Goal: Check status: Check status

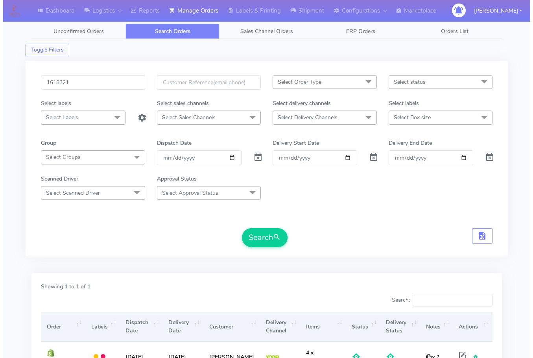
scroll to position [81, 0]
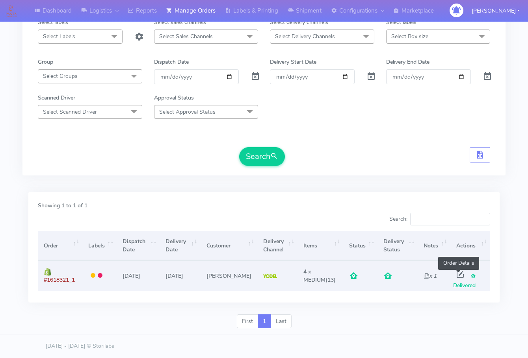
click at [460, 273] on span at bounding box center [460, 275] width 14 height 7
select select "5"
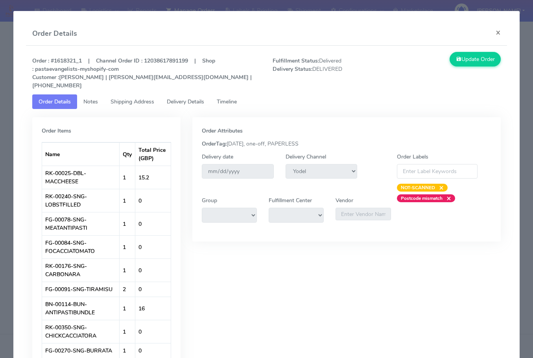
click at [139, 98] on span "Shipping Address" at bounding box center [133, 101] width 44 height 7
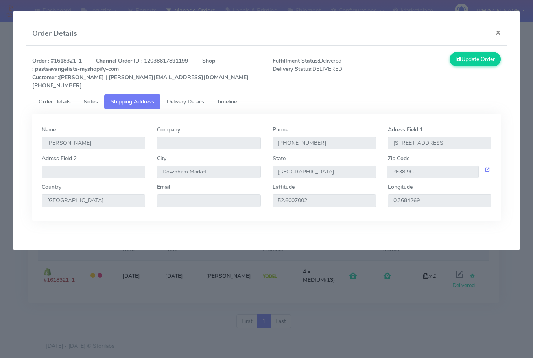
click at [191, 98] on span "Delivery Details" at bounding box center [185, 101] width 37 height 7
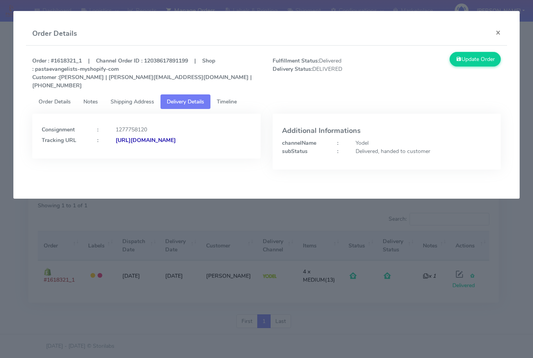
drag, startPoint x: 206, startPoint y: 143, endPoint x: 126, endPoint y: 165, distance: 83.2
click at [127, 161] on div "Consignment : 1277758120 Tracking URL : [URL][DOMAIN_NAME]" at bounding box center [146, 148] width 240 height 68
copy strong "JJD0002249960889642"
drag, startPoint x: 503, startPoint y: 31, endPoint x: 465, endPoint y: 60, distance: 47.7
click at [503, 29] on button "×" at bounding box center [499, 32] width 18 height 21
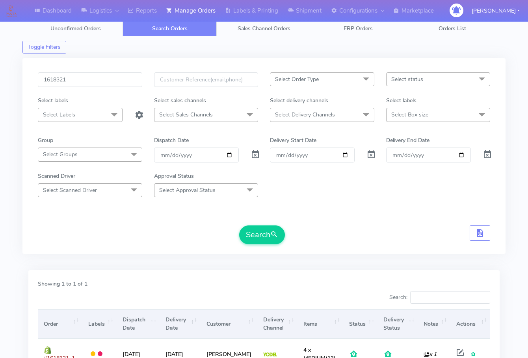
scroll to position [0, 0]
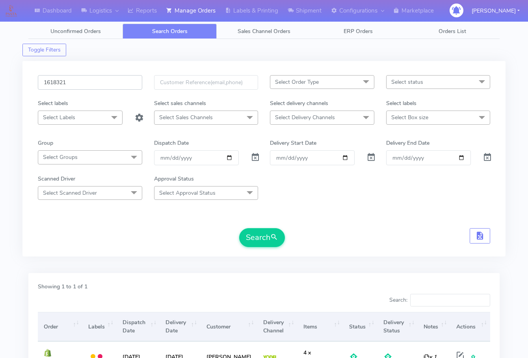
click at [102, 82] on input "1618321" at bounding box center [90, 82] width 104 height 15
paste input "9483"
click at [275, 238] on span "submit" at bounding box center [274, 237] width 8 height 11
click at [82, 80] on input "1619483" at bounding box center [90, 82] width 104 height 15
paste input "7377"
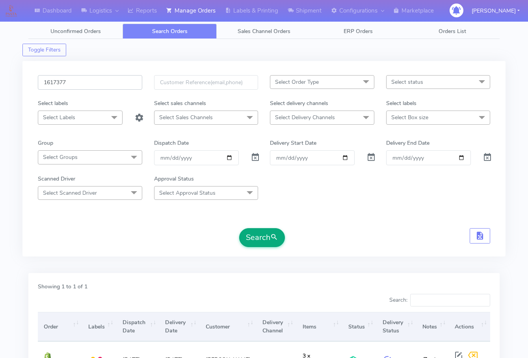
type input "1617377"
click at [254, 240] on button "Search" at bounding box center [262, 237] width 46 height 19
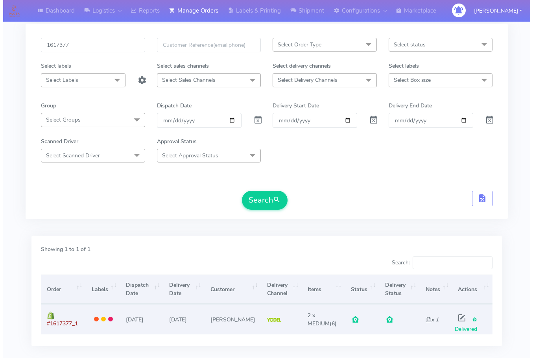
scroll to position [81, 0]
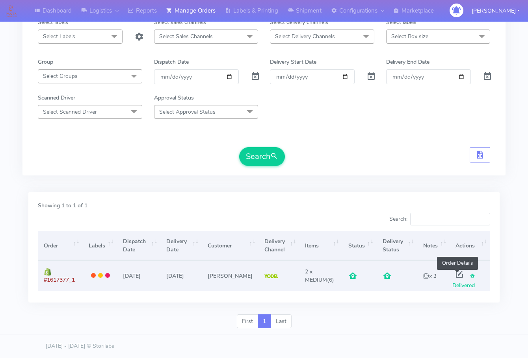
click at [457, 278] on span at bounding box center [459, 275] width 14 height 7
select select "5"
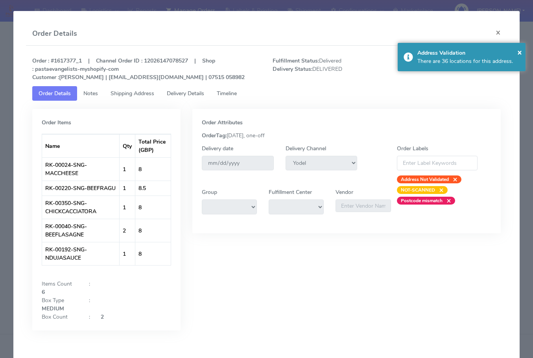
click at [135, 89] on link "Shipping Address" at bounding box center [132, 93] width 56 height 15
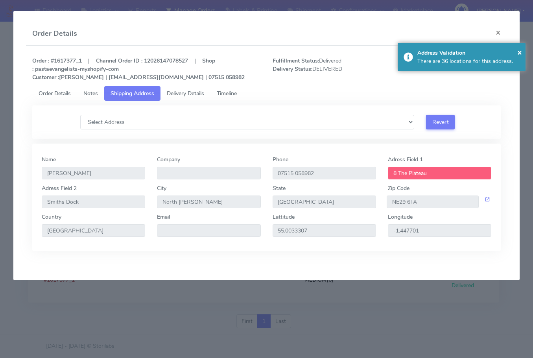
click at [195, 90] on span "Delivery Details" at bounding box center [185, 93] width 37 height 7
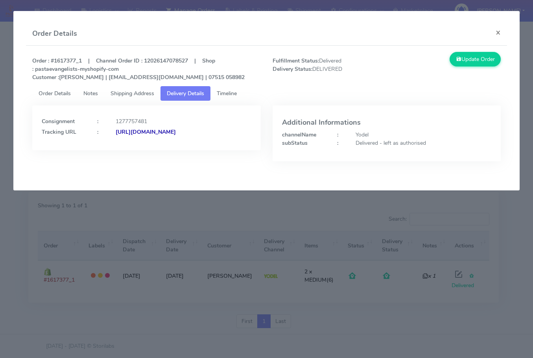
drag, startPoint x: 218, startPoint y: 145, endPoint x: 127, endPoint y: 157, distance: 92.5
click at [127, 150] on div "Consignment : 1277757481 Tracking URL : [URL][DOMAIN_NAME]" at bounding box center [146, 128] width 228 height 45
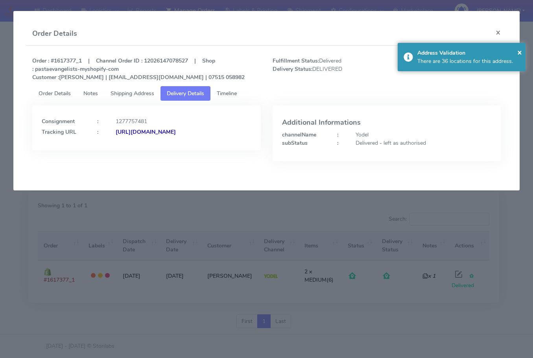
copy strong "JJD0002249960889574"
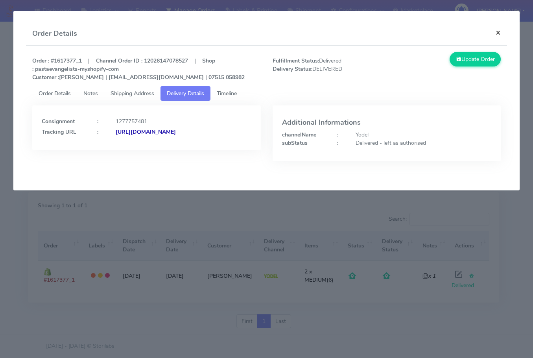
drag, startPoint x: 502, startPoint y: 33, endPoint x: 304, endPoint y: 102, distance: 209.9
click at [502, 33] on button "×" at bounding box center [499, 32] width 18 height 21
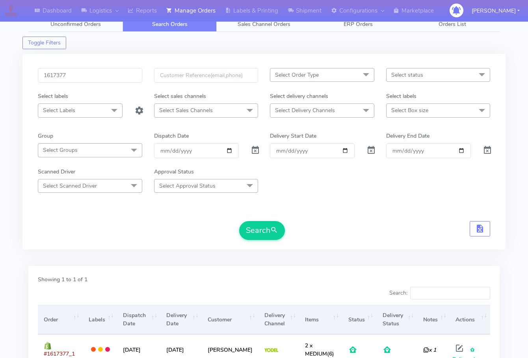
scroll to position [2, 0]
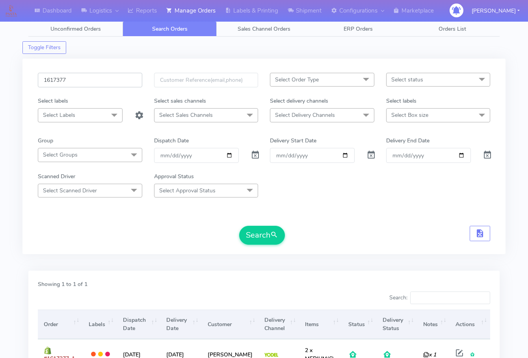
click at [91, 80] on input "1617377" at bounding box center [90, 80] width 104 height 15
paste input "9186"
type input "1619186"
click at [254, 234] on button "Search" at bounding box center [262, 235] width 46 height 19
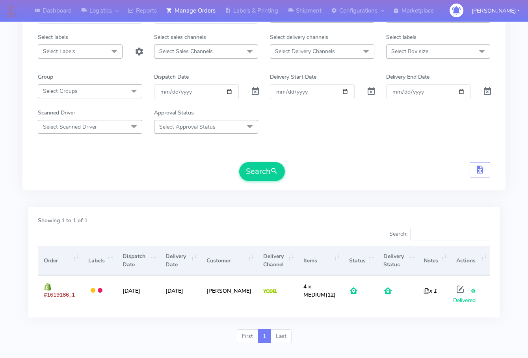
scroll to position [81, 0]
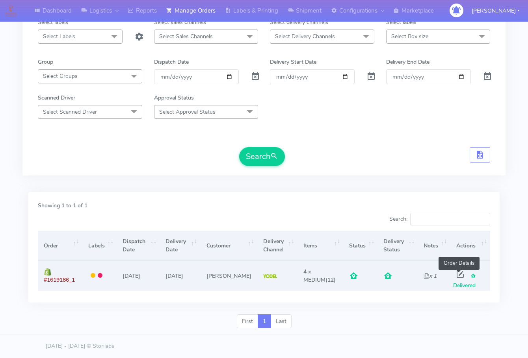
click at [457, 275] on span at bounding box center [460, 275] width 14 height 7
select select "5"
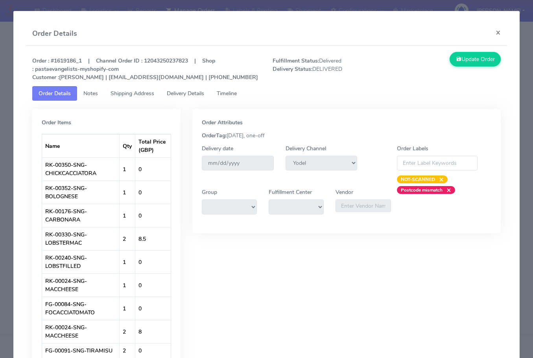
click at [139, 97] on span "Shipping Address" at bounding box center [133, 93] width 44 height 7
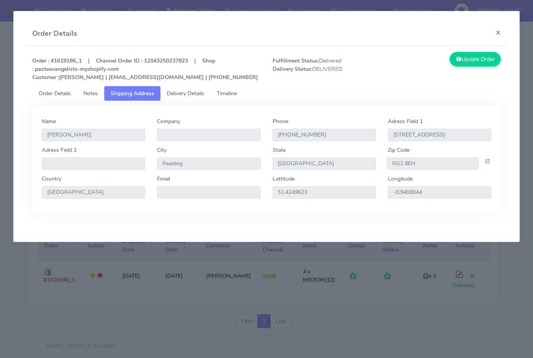
click at [181, 97] on span "Delivery Details" at bounding box center [185, 93] width 37 height 7
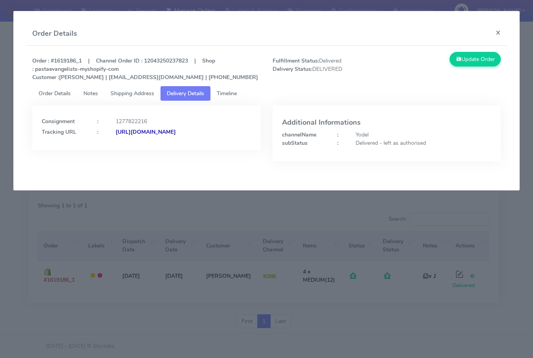
drag, startPoint x: 222, startPoint y: 160, endPoint x: 125, endPoint y: 167, distance: 97.5
click at [125, 150] on div "Consignment : 1277822216 Tracking URL : [URL][DOMAIN_NAME]" at bounding box center [146, 128] width 228 height 45
click at [210, 150] on div "Consignment : 1277822216 Tracking URL : [URL][DOMAIN_NAME]" at bounding box center [146, 128] width 228 height 45
drag, startPoint x: 214, startPoint y: 156, endPoint x: 127, endPoint y: 161, distance: 87.2
click at [127, 150] on div "Consignment : 1277822216 Tracking URL : [URL][DOMAIN_NAME]" at bounding box center [146, 128] width 228 height 45
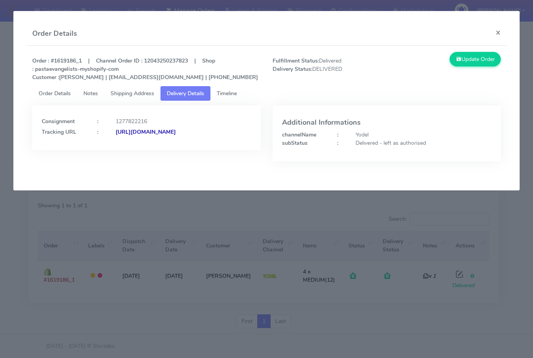
copy strong "JJD0002249960889979"
click at [498, 33] on button "×" at bounding box center [499, 32] width 18 height 21
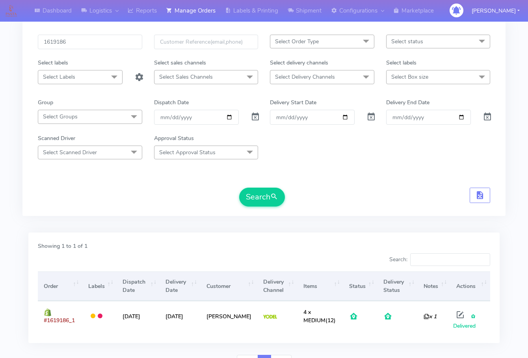
scroll to position [0, 0]
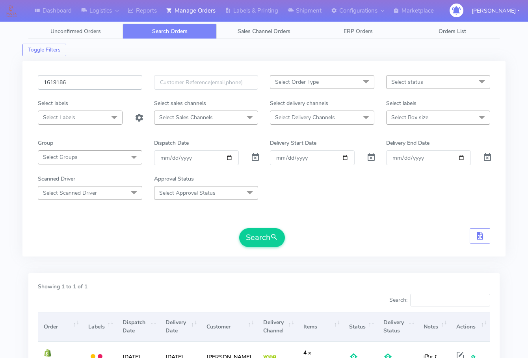
drag, startPoint x: 99, startPoint y: 85, endPoint x: 105, endPoint y: 90, distance: 7.3
click at [99, 85] on input "1619186" at bounding box center [90, 82] width 104 height 15
paste input "209"
type input "1619209"
click at [258, 235] on button "Search" at bounding box center [262, 237] width 46 height 19
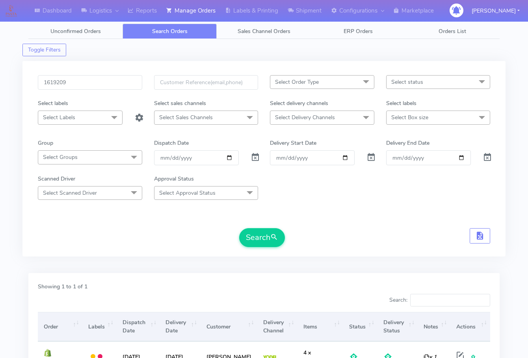
click at [21, 276] on div "Dashboard Logistics London Logistics Reports Manage Orders Labels & Printing Sh…" at bounding box center [264, 215] width 528 height 402
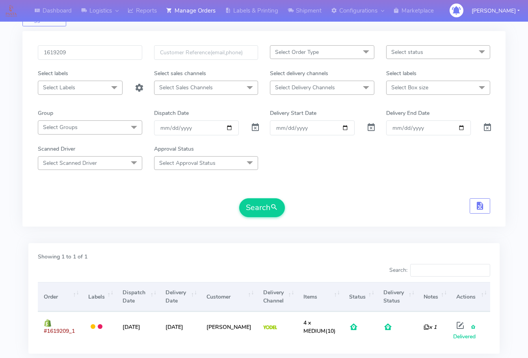
scroll to position [81, 0]
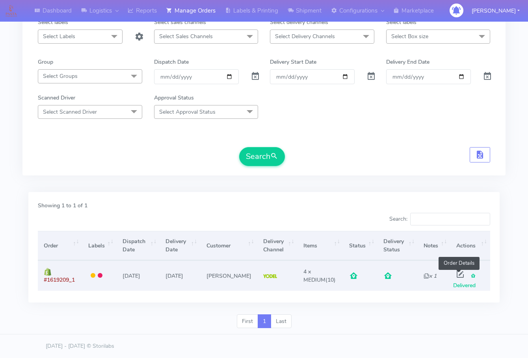
click at [457, 277] on span at bounding box center [460, 275] width 14 height 7
select select "5"
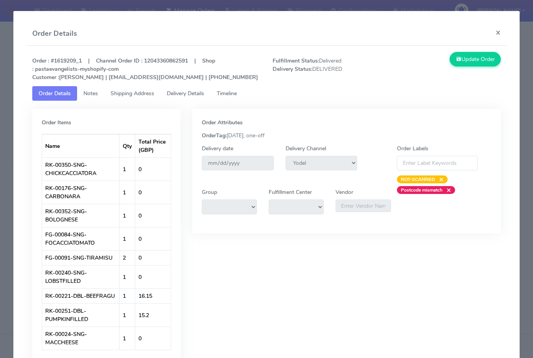
click at [129, 97] on span "Shipping Address" at bounding box center [133, 93] width 44 height 7
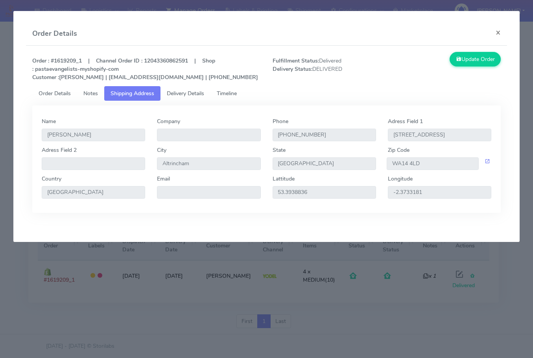
click at [186, 94] on span "Delivery Details" at bounding box center [185, 93] width 37 height 7
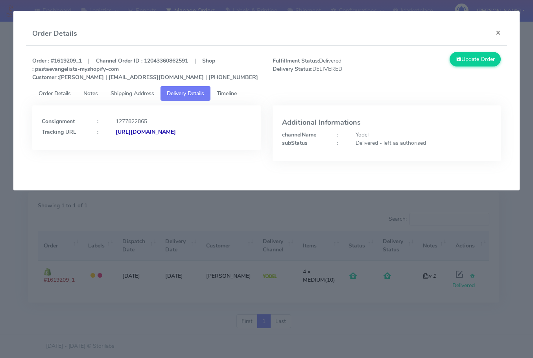
drag, startPoint x: 212, startPoint y: 143, endPoint x: 127, endPoint y: 158, distance: 86.3
click at [127, 150] on div "Consignment : 1277822865 Tracking URL : [URL][DOMAIN_NAME]" at bounding box center [146, 128] width 228 height 45
copy strong "JJD0002249960890017"
click at [496, 31] on button "×" at bounding box center [499, 32] width 18 height 21
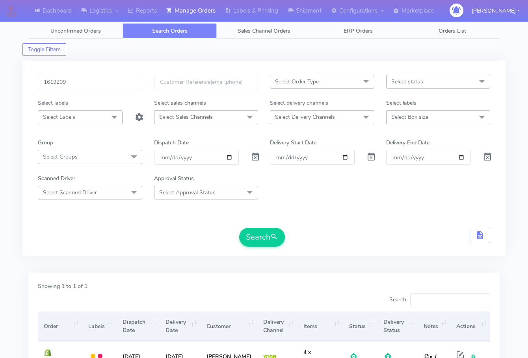
scroll to position [0, 0]
click at [91, 83] on input "1619209" at bounding box center [90, 82] width 104 height 15
paste input "20235"
type input "1620235"
click at [255, 229] on button "Search" at bounding box center [262, 237] width 46 height 19
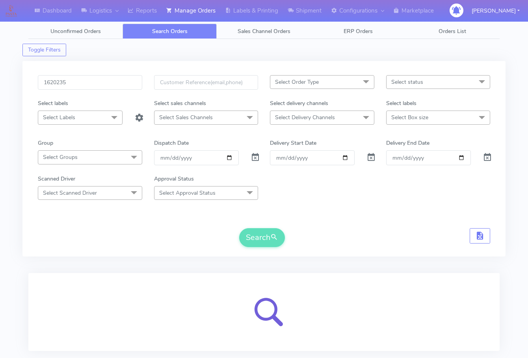
drag, startPoint x: 28, startPoint y: 263, endPoint x: 79, endPoint y: 254, distance: 52.0
click at [28, 263] on div "1620235 Select Order Type Select All MEALS ATAVI One Off Pasta Club Gift Kit Ev…" at bounding box center [263, 162] width 483 height 212
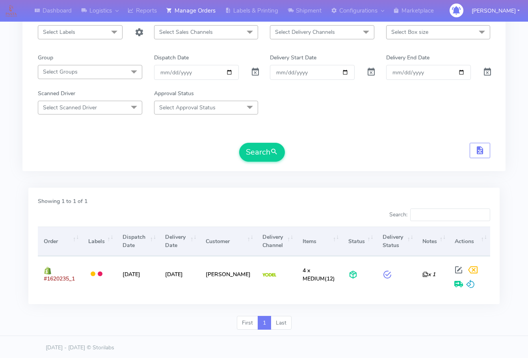
scroll to position [87, 0]
